Goal: Information Seeking & Learning: Learn about a topic

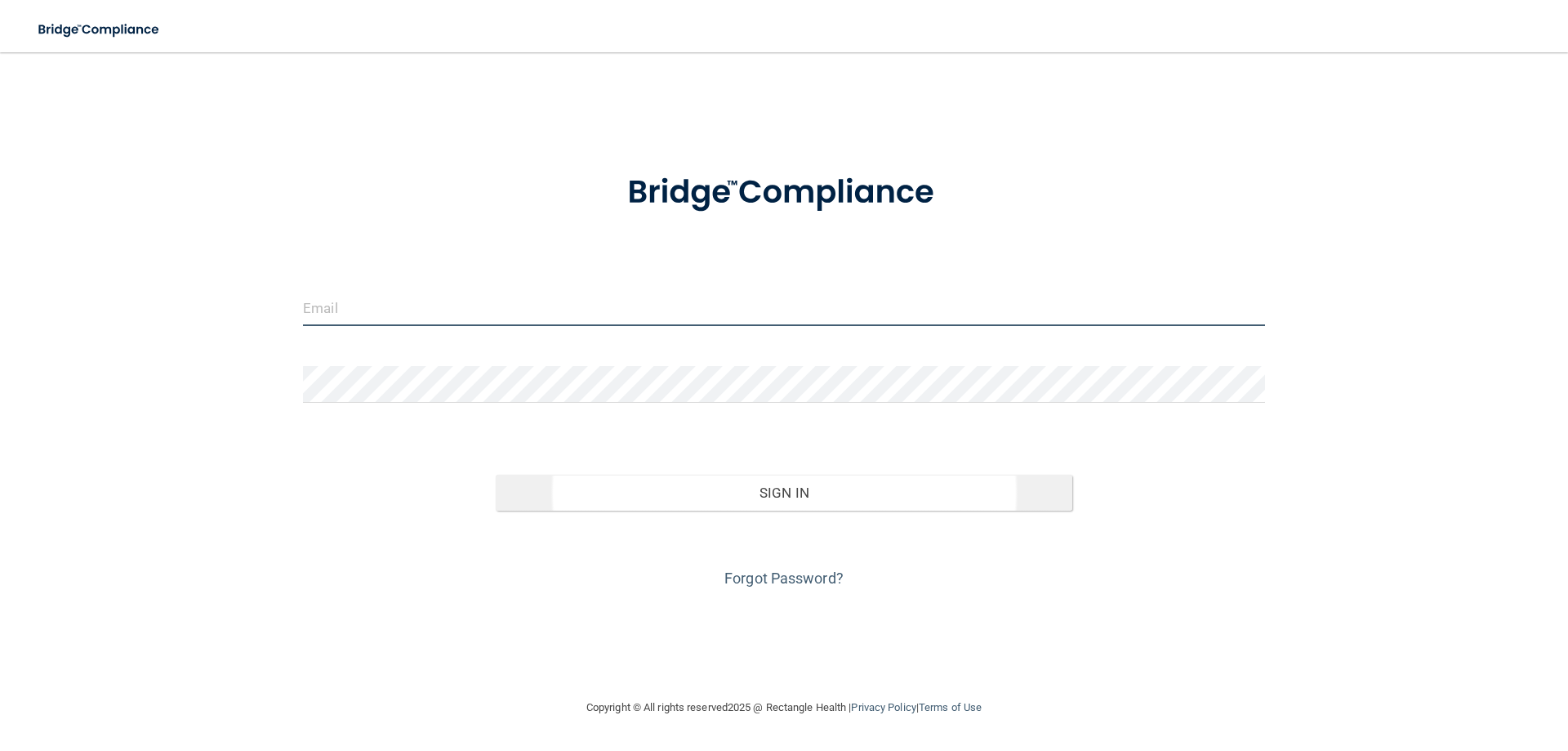
type input "[PERSON_NAME][EMAIL_ADDRESS][PERSON_NAME][DOMAIN_NAME]"
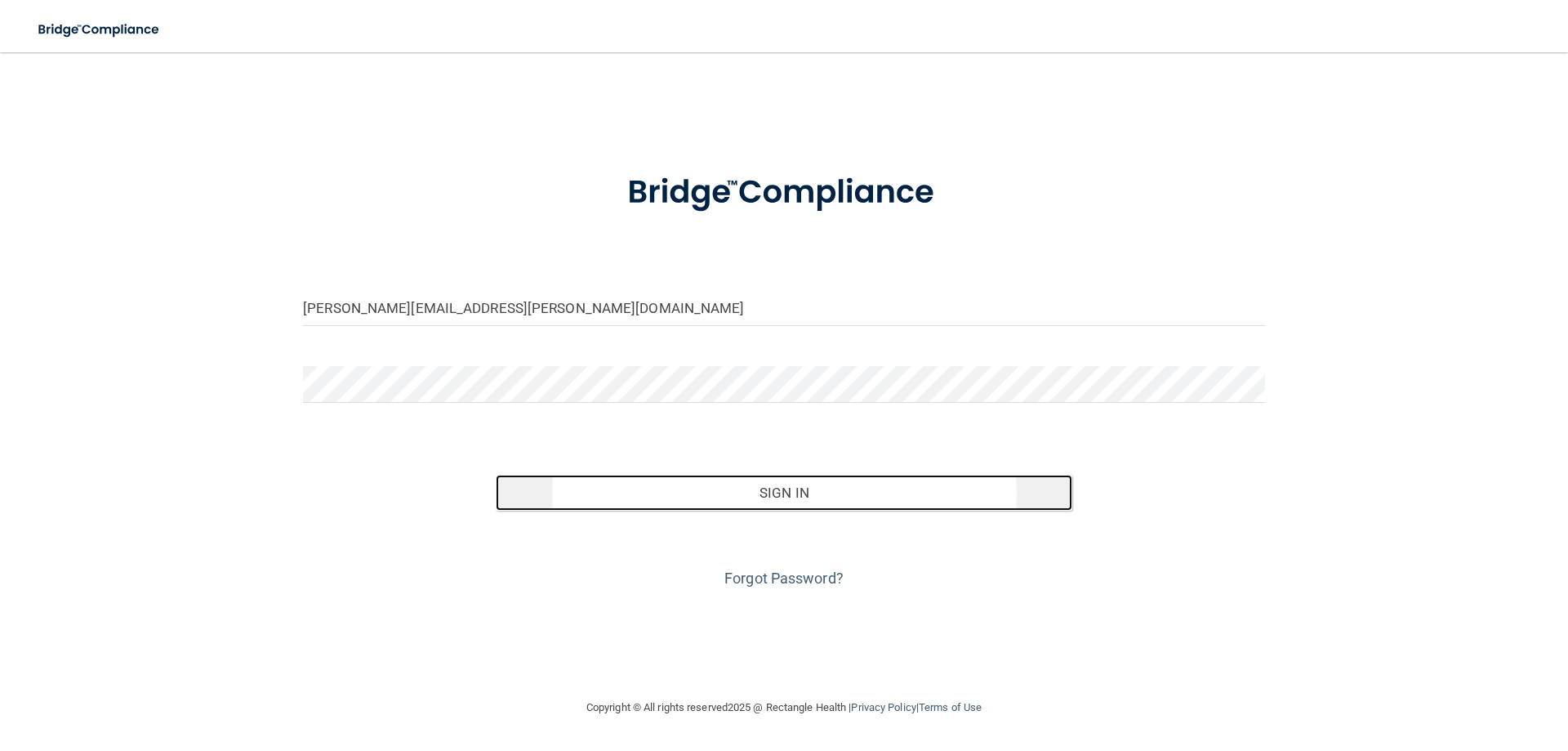
click at [827, 495] on button "Sign In" at bounding box center [784, 493] width 577 height 36
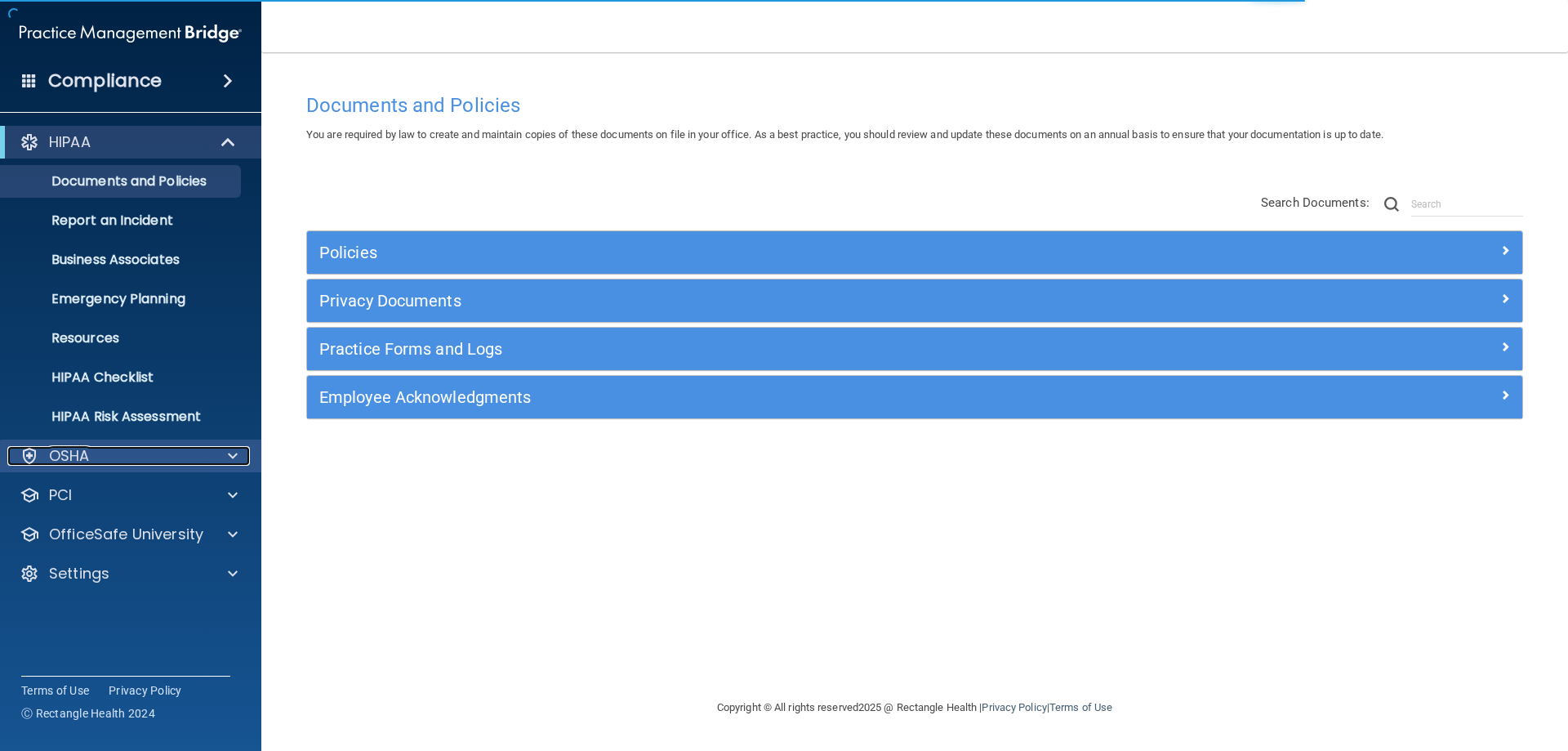
click at [231, 448] on span at bounding box center [232, 456] width 10 height 20
click at [232, 452] on span at bounding box center [232, 456] width 10 height 20
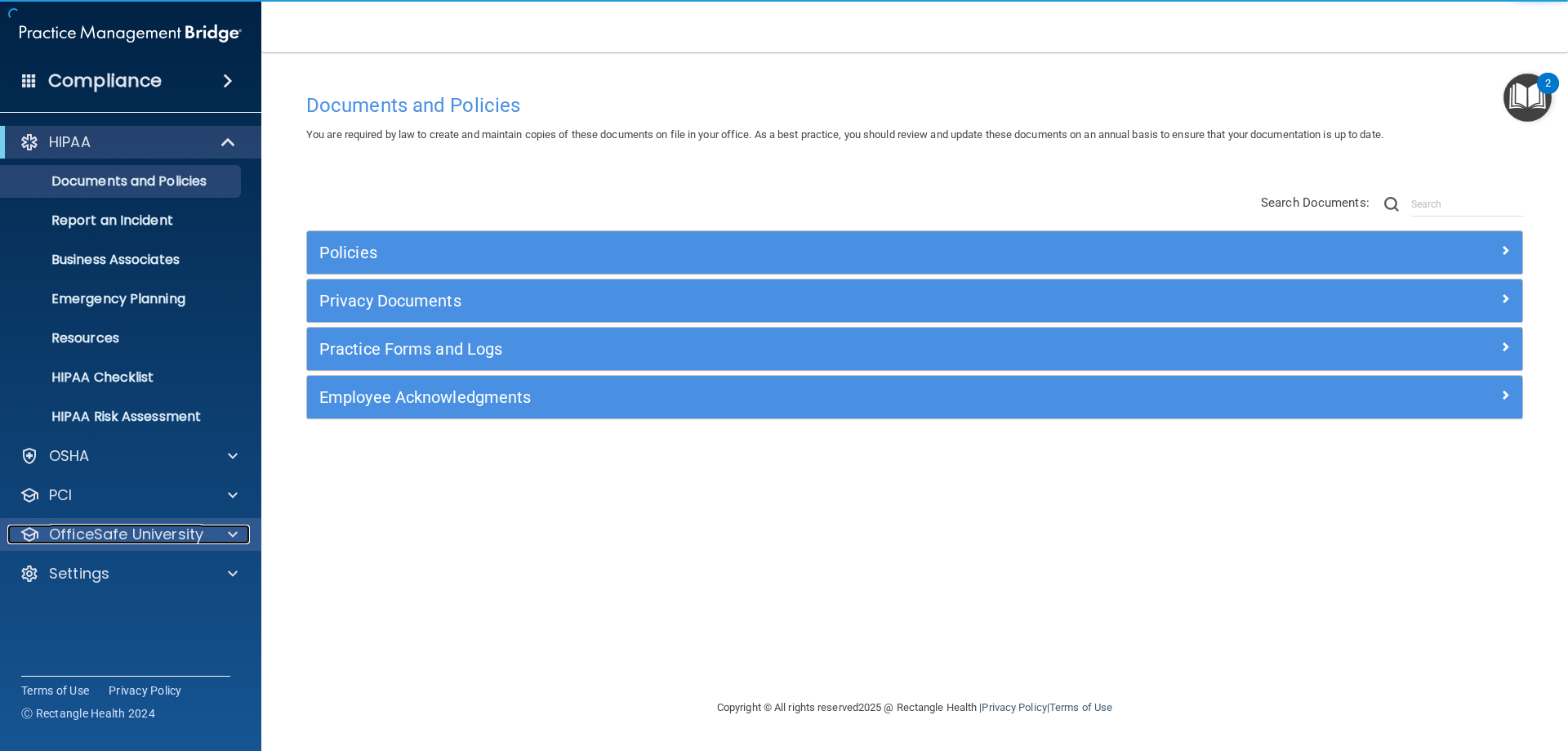
click at [232, 529] on span at bounding box center [232, 535] width 10 height 20
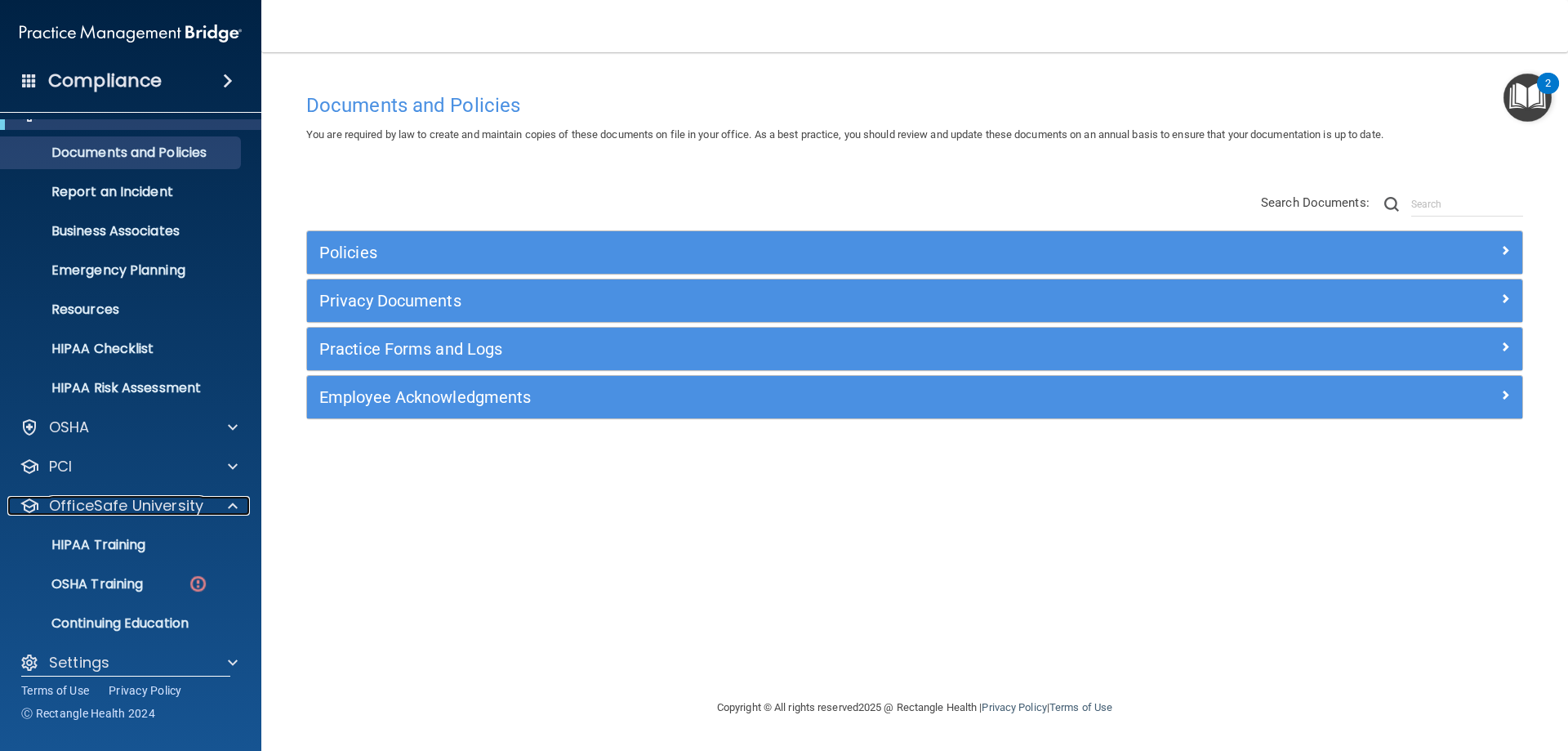
scroll to position [44, 0]
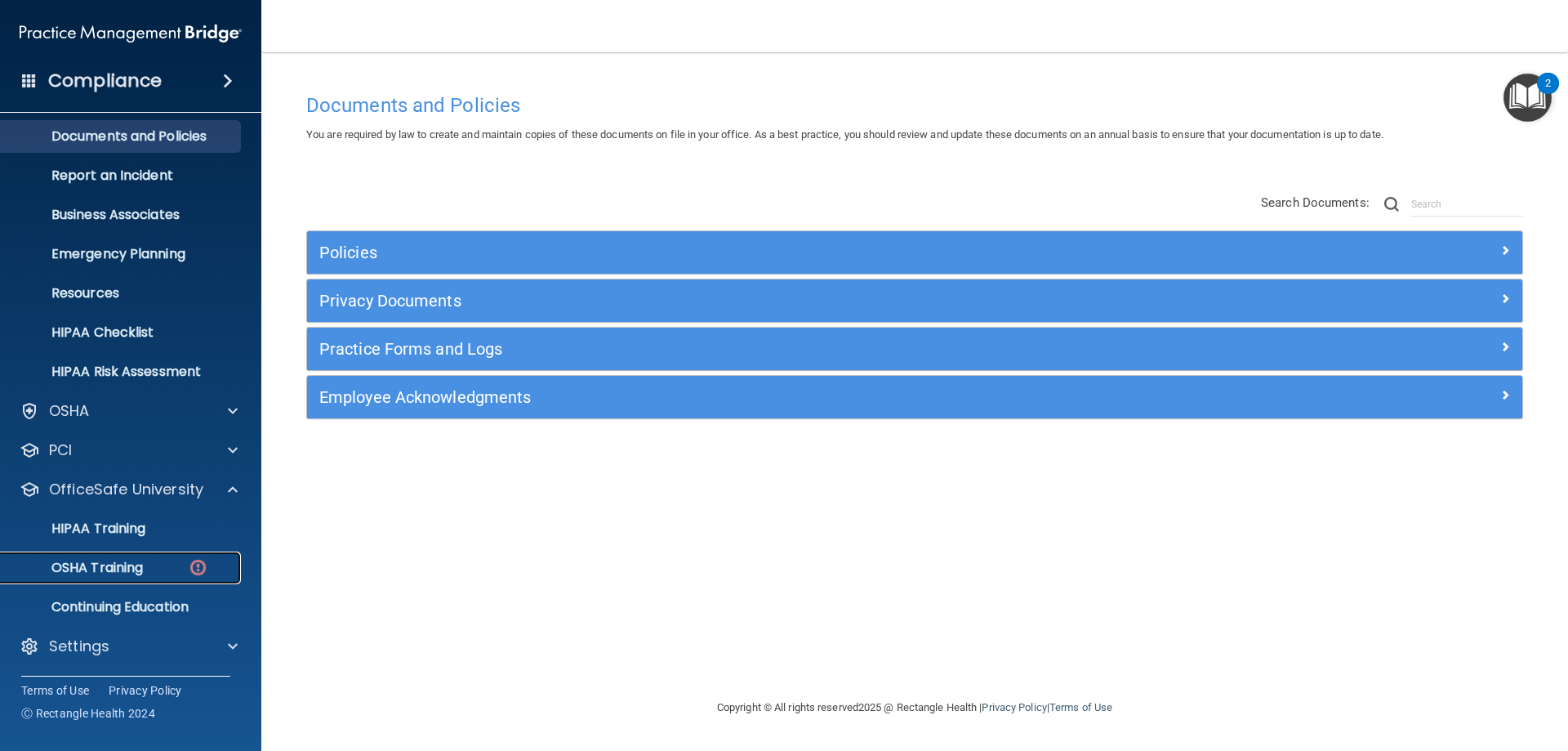
click at [146, 568] on div "OSHA Training" at bounding box center [123, 568] width 223 height 16
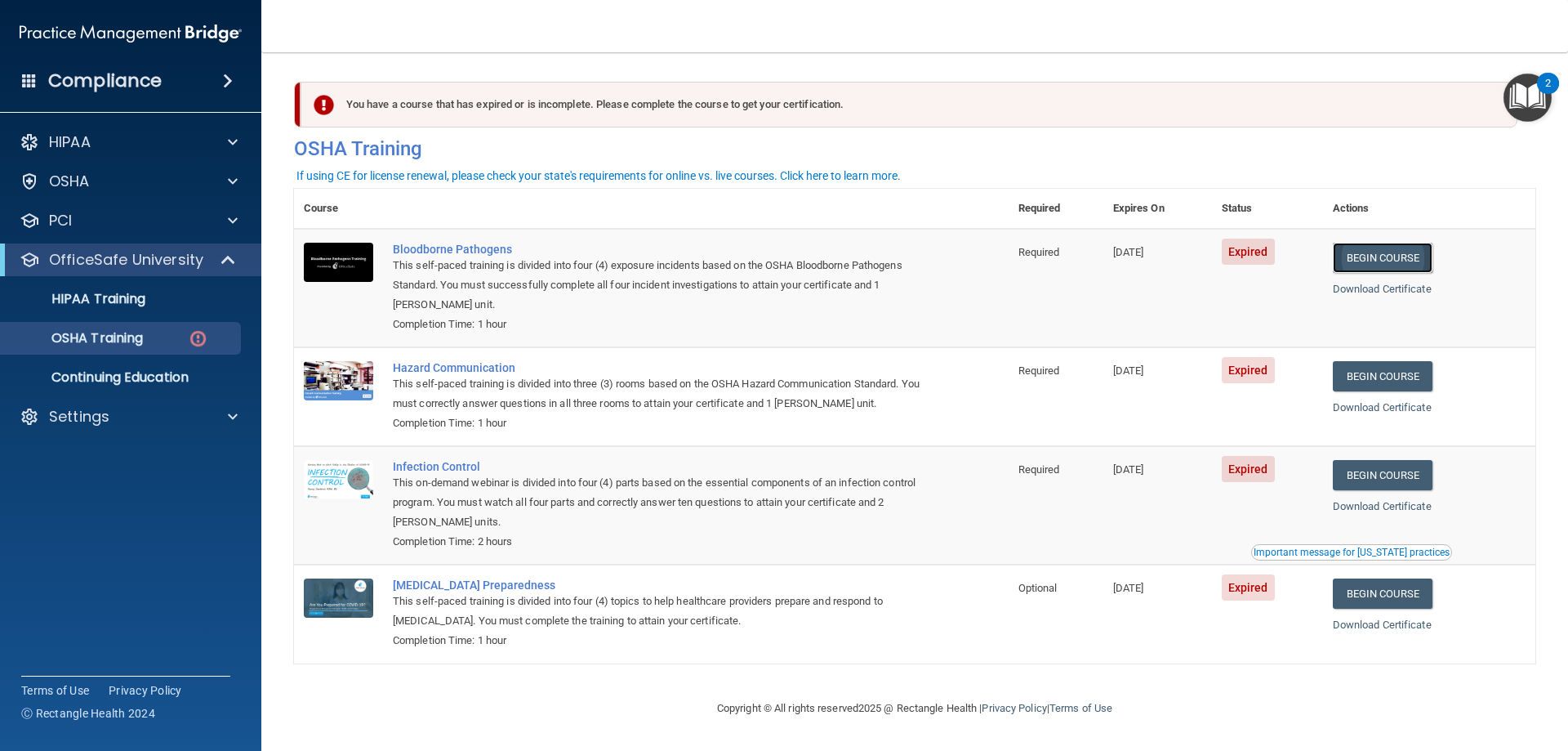
click at [1392, 262] on link "Begin Course" at bounding box center [1383, 257] width 100 height 30
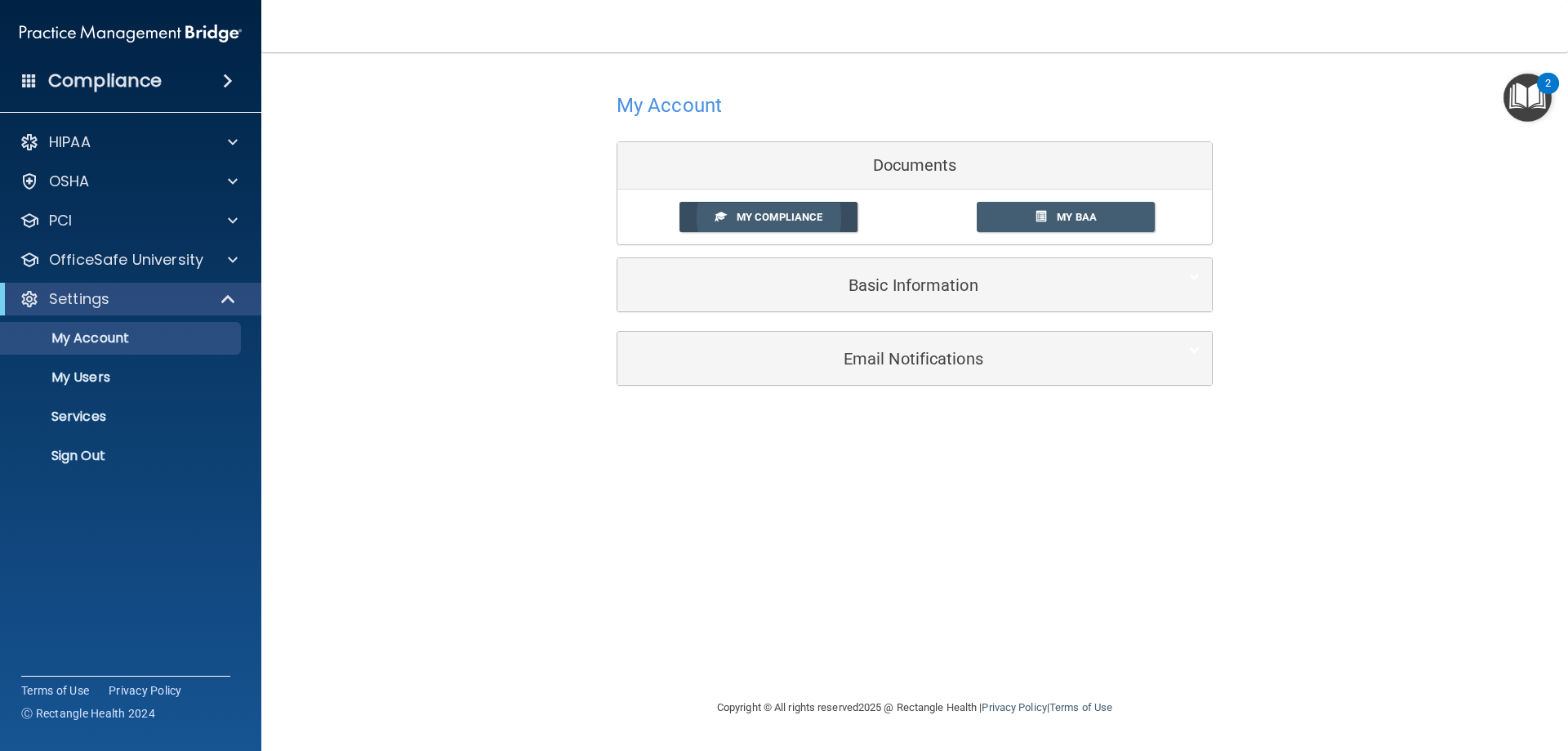
click at [813, 210] on link "My Compliance" at bounding box center [768, 216] width 179 height 30
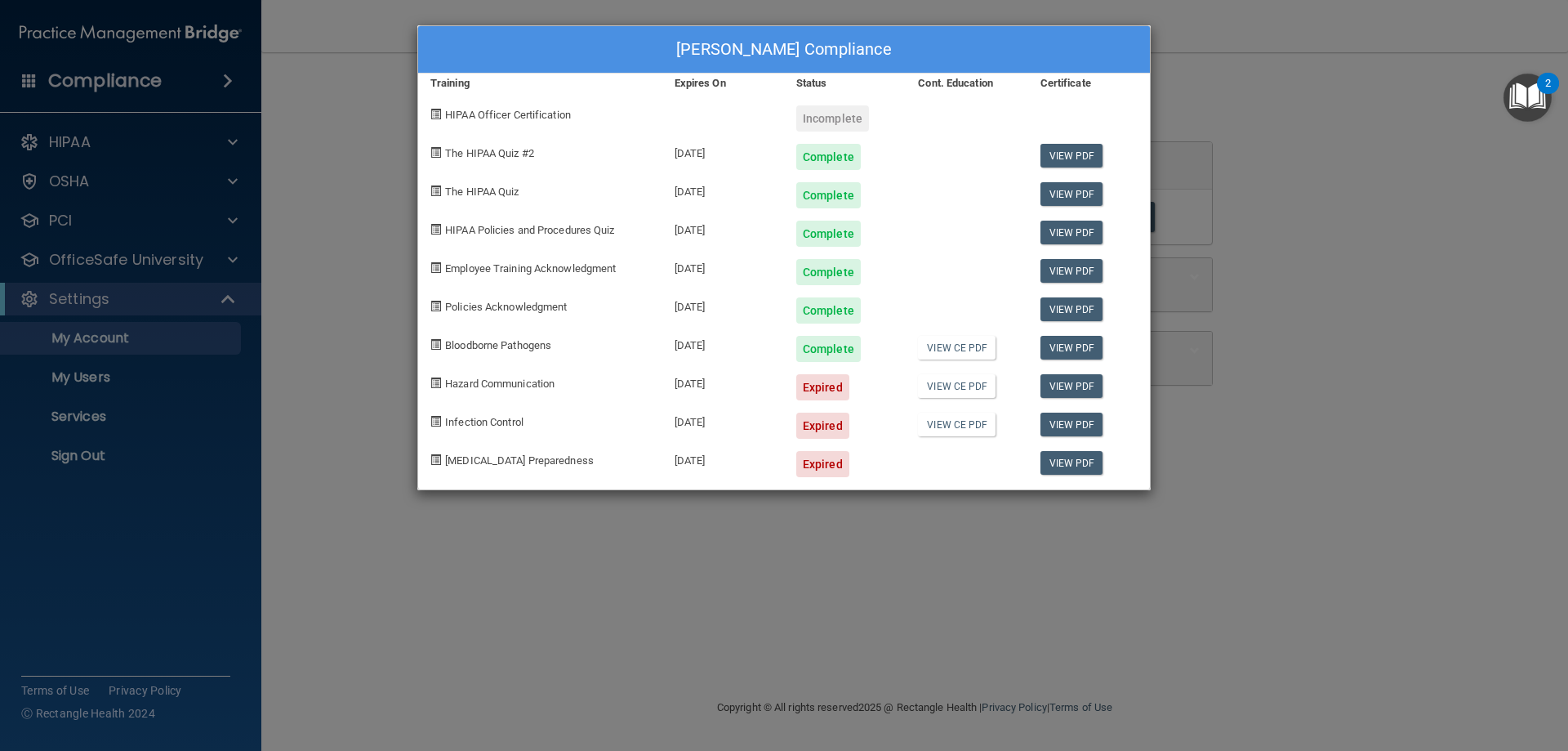
click at [169, 338] on div "Amie Splattstoesser's Compliance Training Expires On Status Cont. Education Cer…" at bounding box center [784, 375] width 1568 height 751
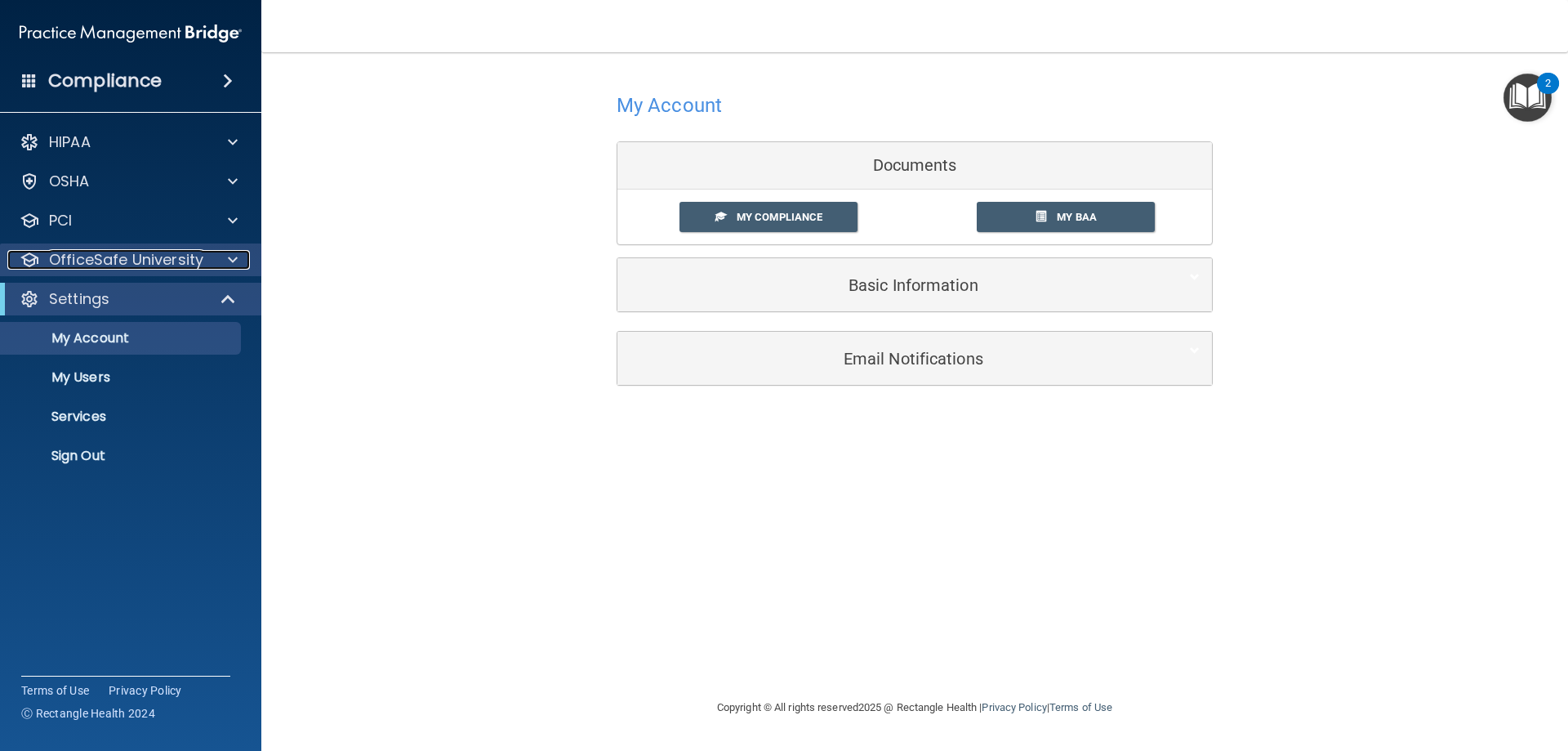
click at [232, 257] on span at bounding box center [232, 260] width 10 height 20
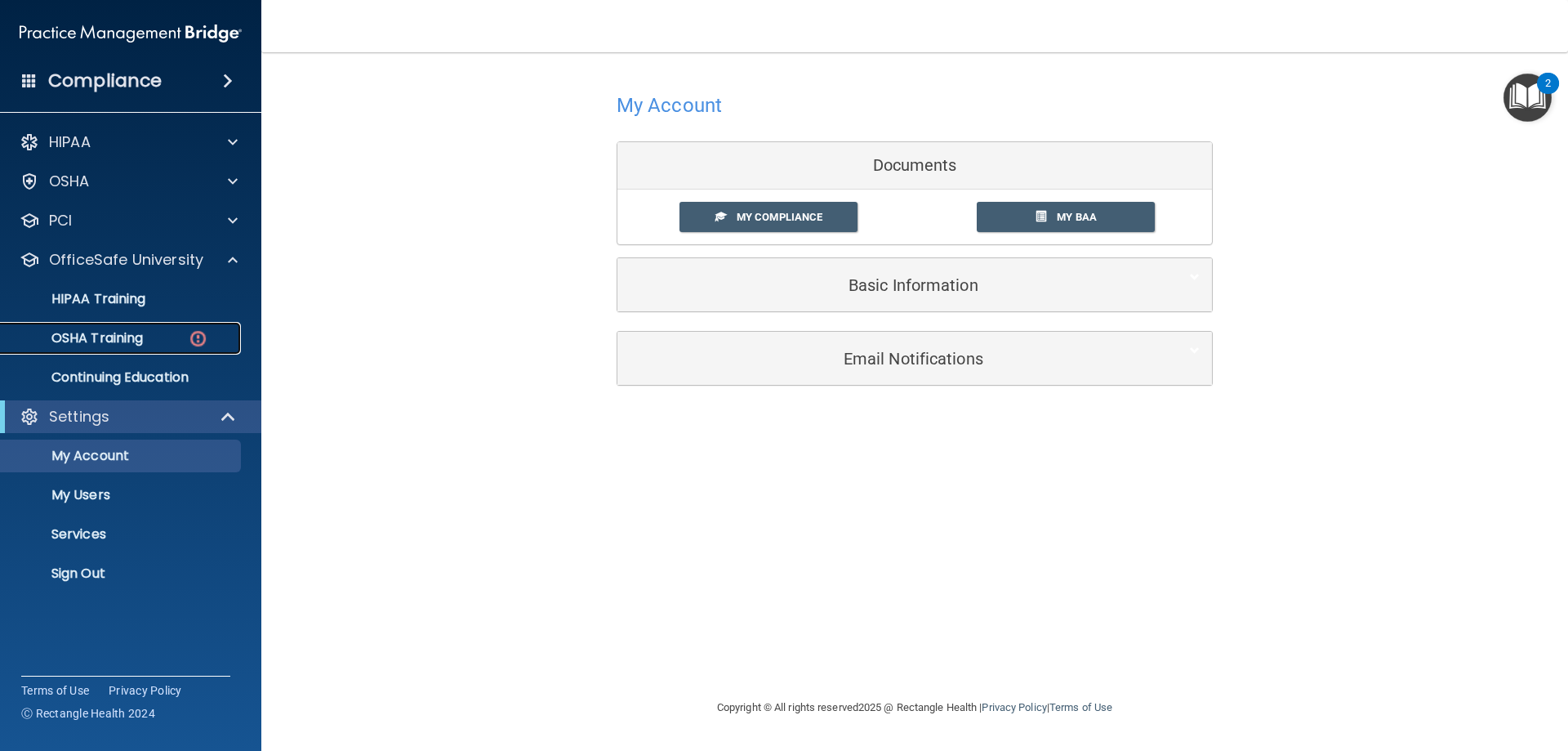
click at [141, 338] on p "OSHA Training" at bounding box center [77, 338] width 133 height 16
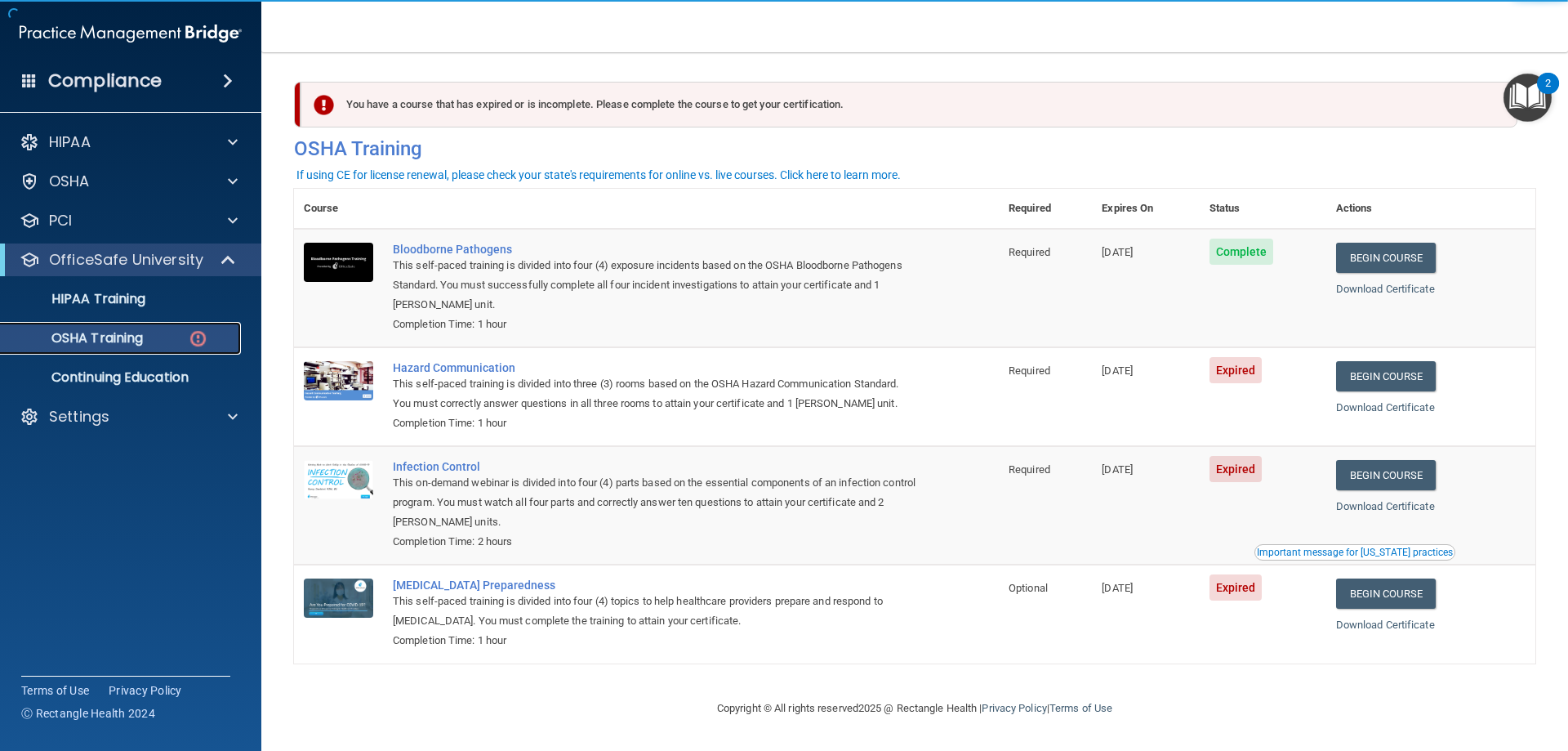
scroll to position [1, 0]
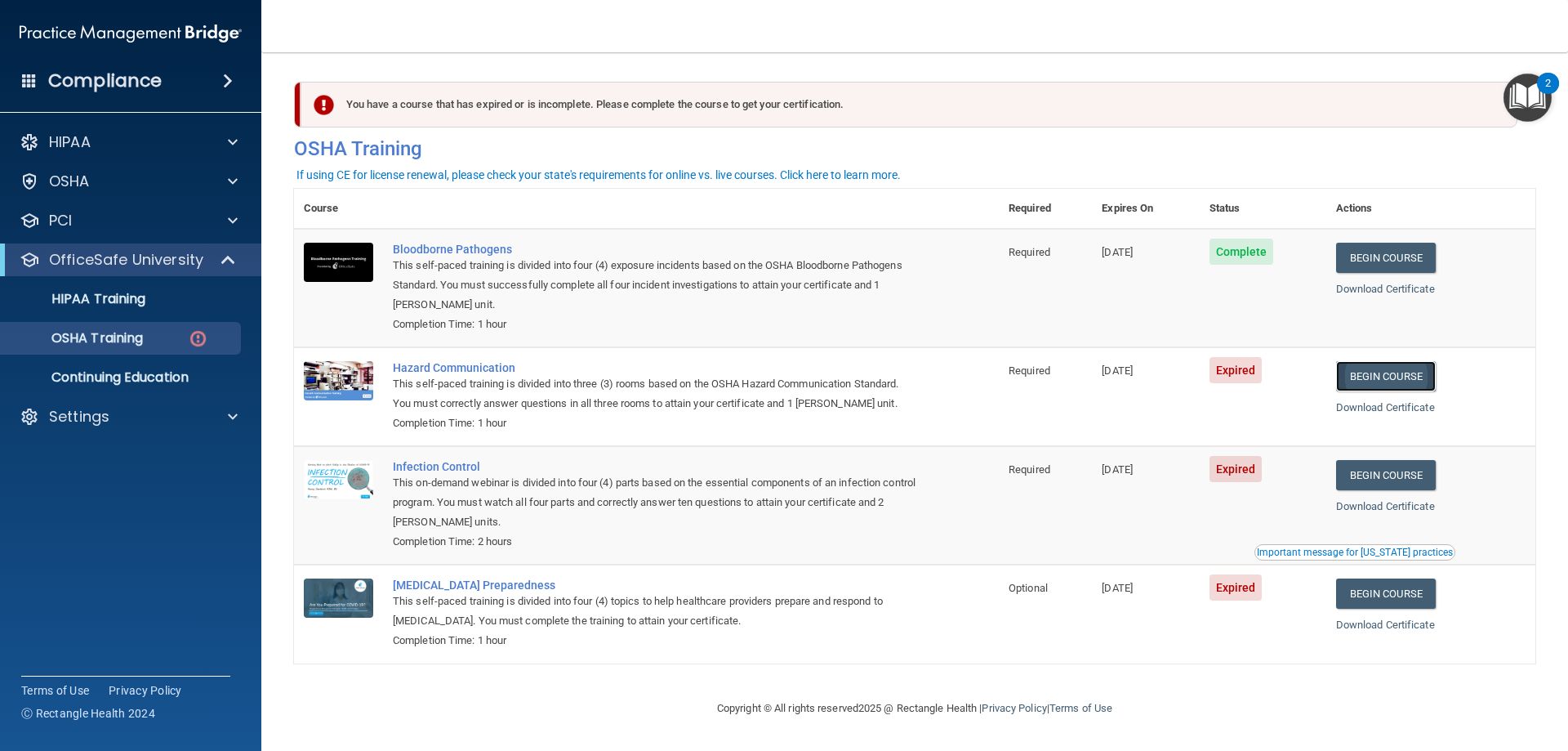
click at [1377, 375] on link "Begin Course" at bounding box center [1386, 376] width 100 height 30
